Goal: Navigation & Orientation: Find specific page/section

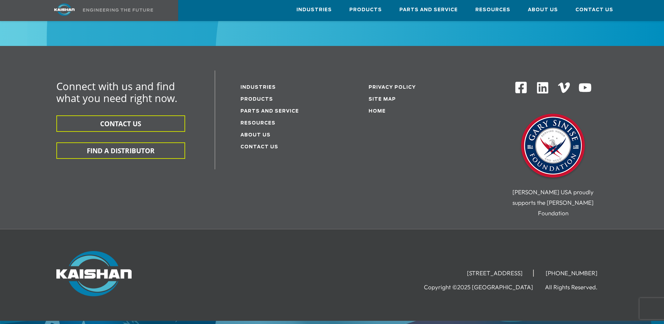
scroll to position [1170, 0]
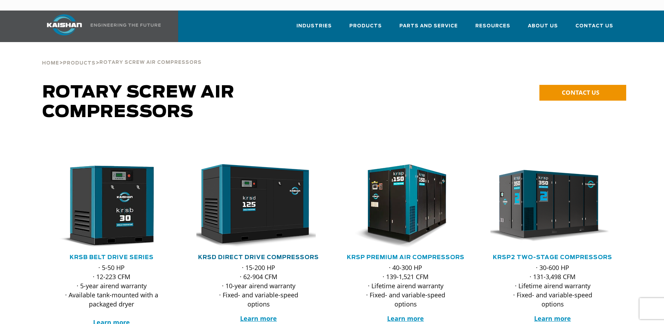
click at [233, 254] on link "KRSD Direct Drive Compressors" at bounding box center [258, 257] width 121 height 6
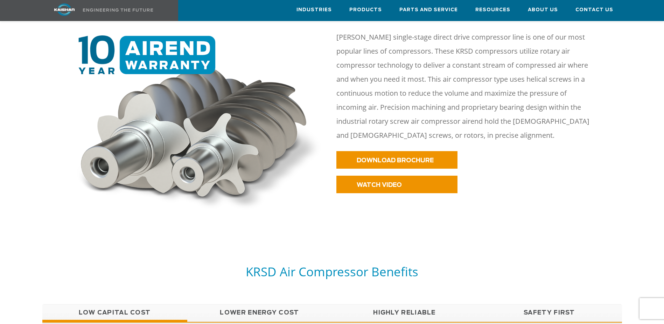
scroll to position [245, 0]
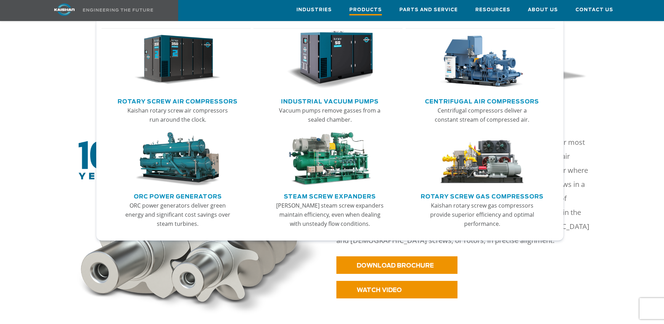
click at [369, 11] on span "Products" at bounding box center [365, 10] width 33 height 9
